Goal: Browse casually: Explore the website without a specific task or goal

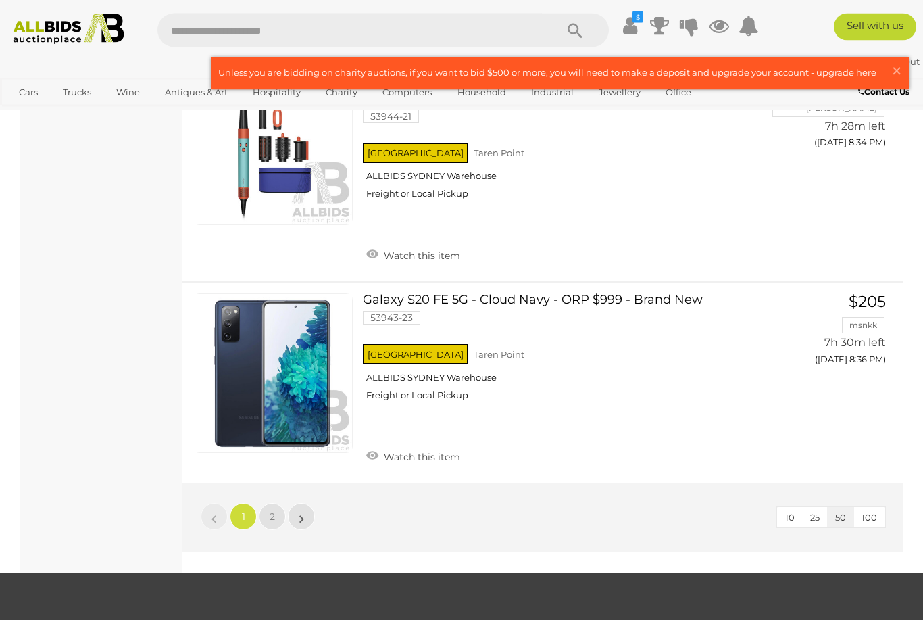
scroll to position [10286, 0]
click at [278, 503] on link "2" at bounding box center [272, 516] width 27 height 27
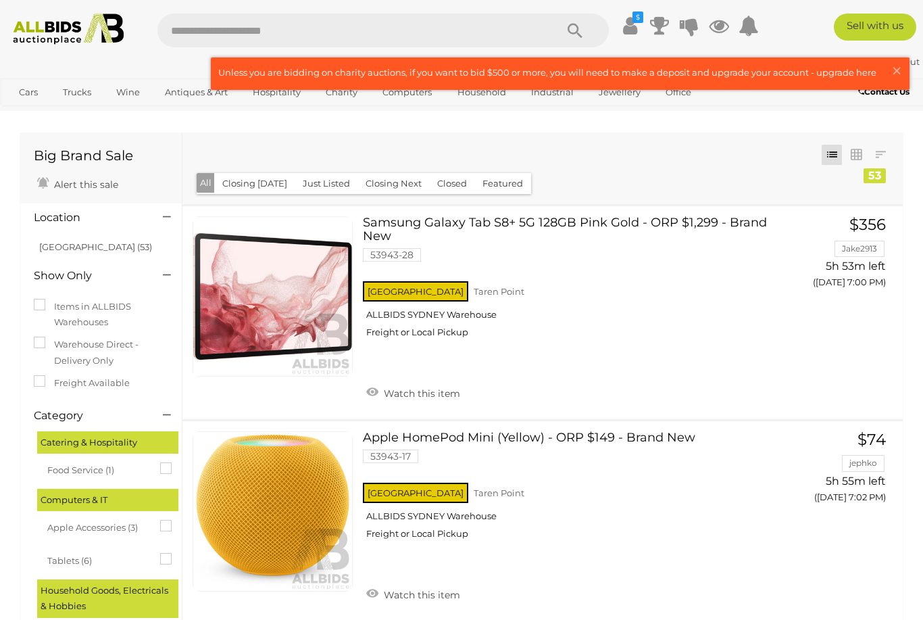
scroll to position [7870, 0]
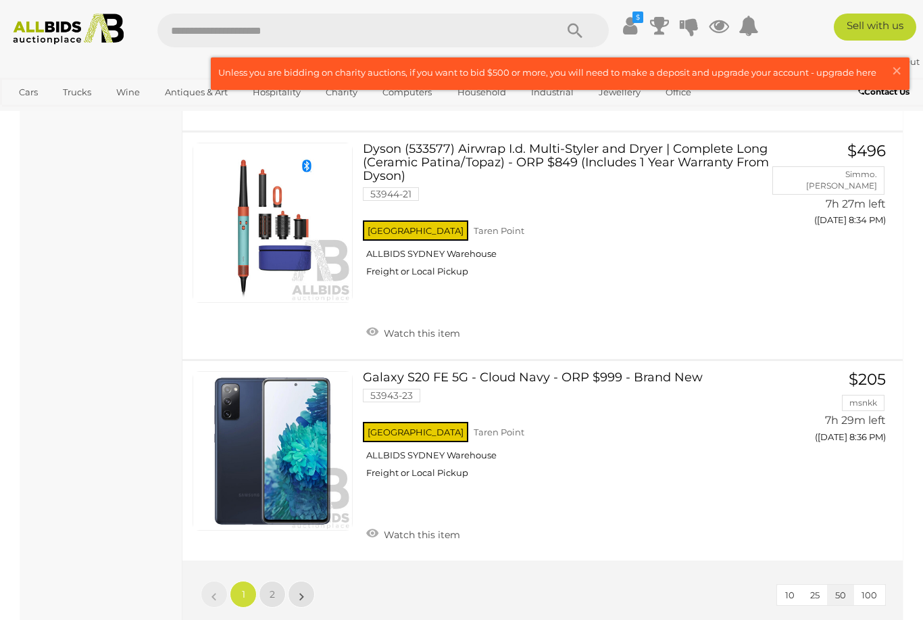
click at [285, 581] on link "2" at bounding box center [272, 594] width 27 height 27
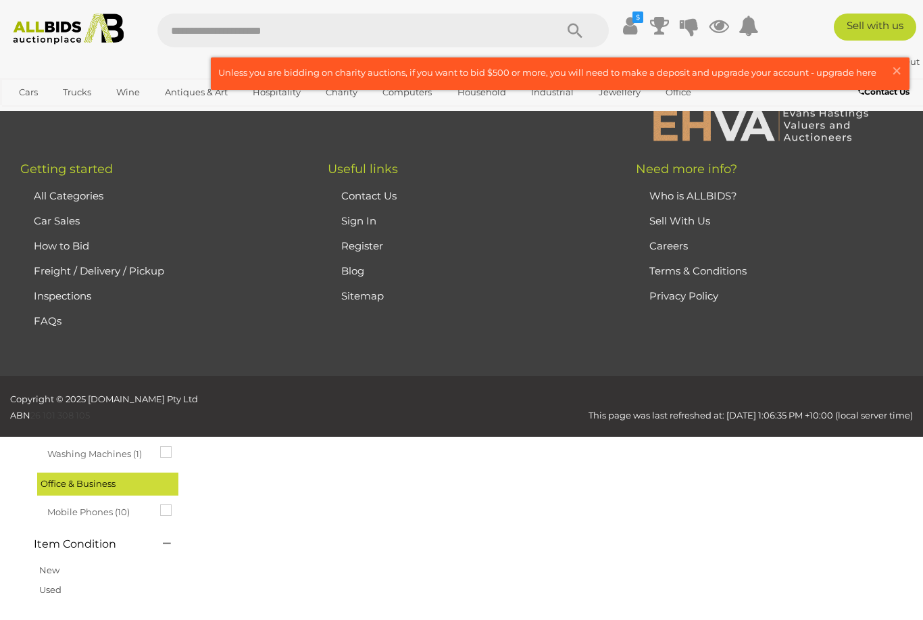
scroll to position [69, 0]
